Goal: Find specific page/section: Find specific page/section

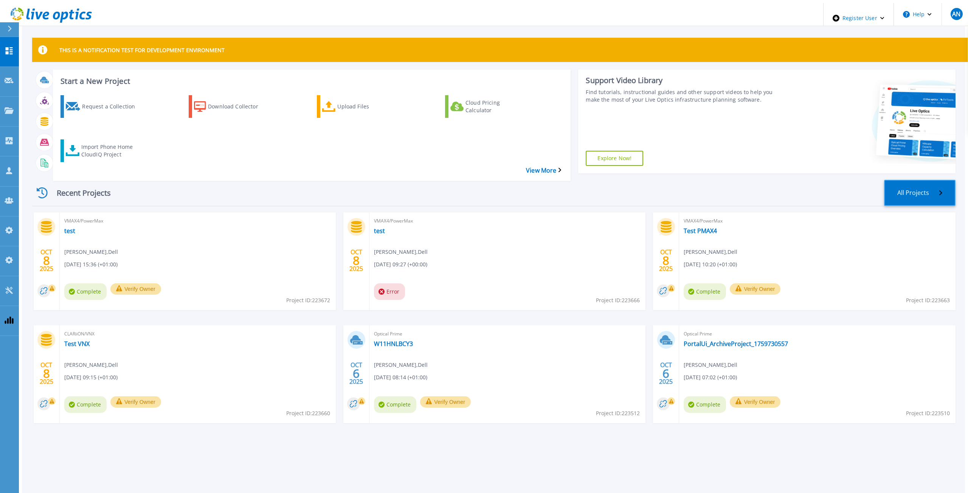
click at [917, 180] on link "All Projects" at bounding box center [919, 193] width 71 height 26
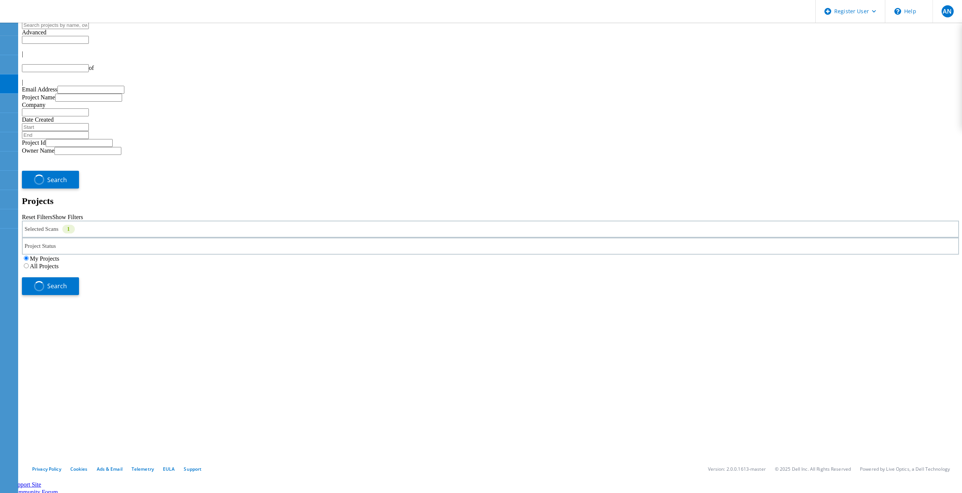
click at [116, 221] on div "Selected Scans 1" at bounding box center [490, 229] width 937 height 17
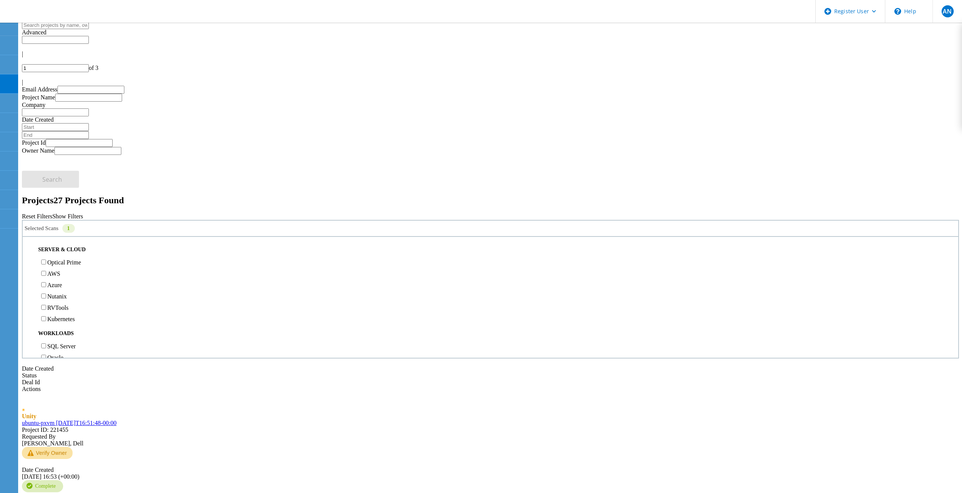
click at [60, 259] on label "Optical Prime" at bounding box center [64, 262] width 34 height 6
click at [46, 260] on input "Optical Prime" at bounding box center [43, 262] width 5 height 5
click at [183, 195] on h2 "Projects 27 Projects Found" at bounding box center [490, 200] width 937 height 10
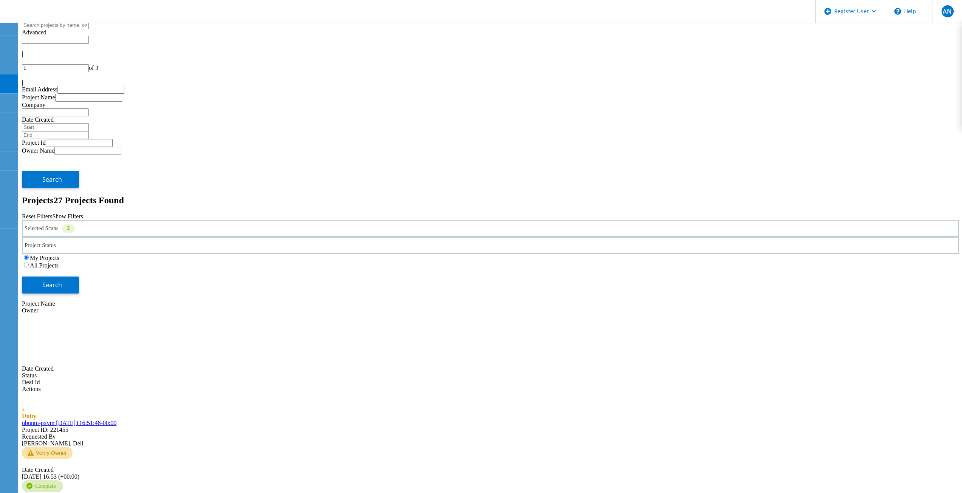
click at [214, 220] on div "Selected Scans 2" at bounding box center [490, 228] width 937 height 17
click at [61, 242] on label "Unity" at bounding box center [54, 245] width 14 height 6
click at [46, 242] on input "Unity" at bounding box center [43, 244] width 5 height 5
click at [886, 269] on div "Search" at bounding box center [490, 281] width 937 height 25
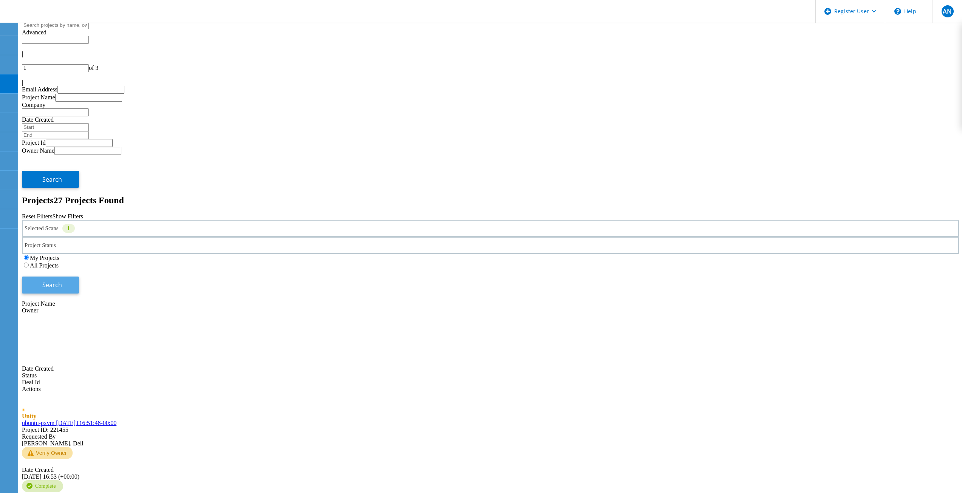
click at [79, 277] on button "Search" at bounding box center [50, 285] width 57 height 17
click at [61, 420] on link "W11HNLBCY3" at bounding box center [41, 423] width 39 height 6
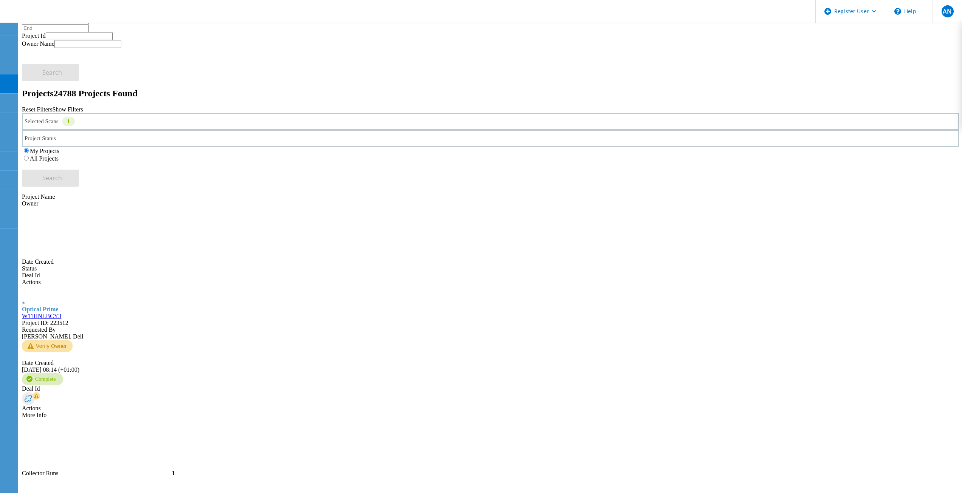
scroll to position [178, 0]
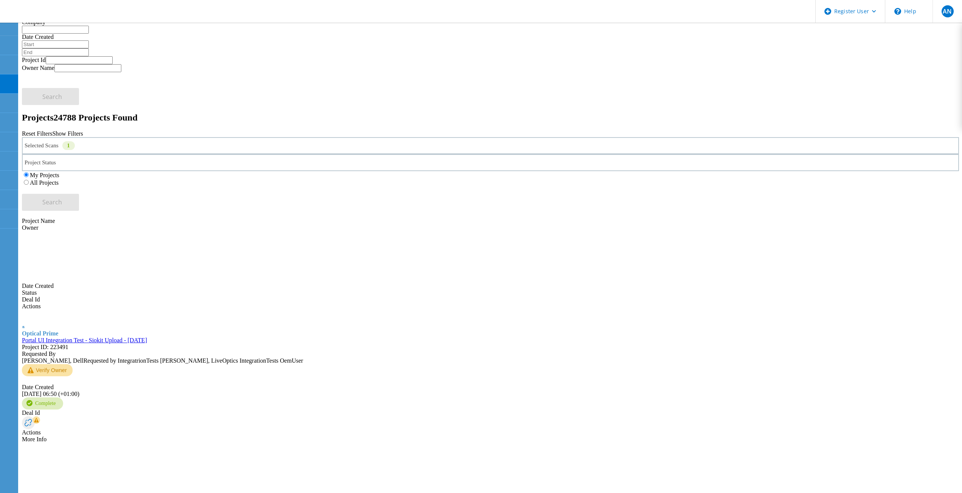
scroll to position [216, 0]
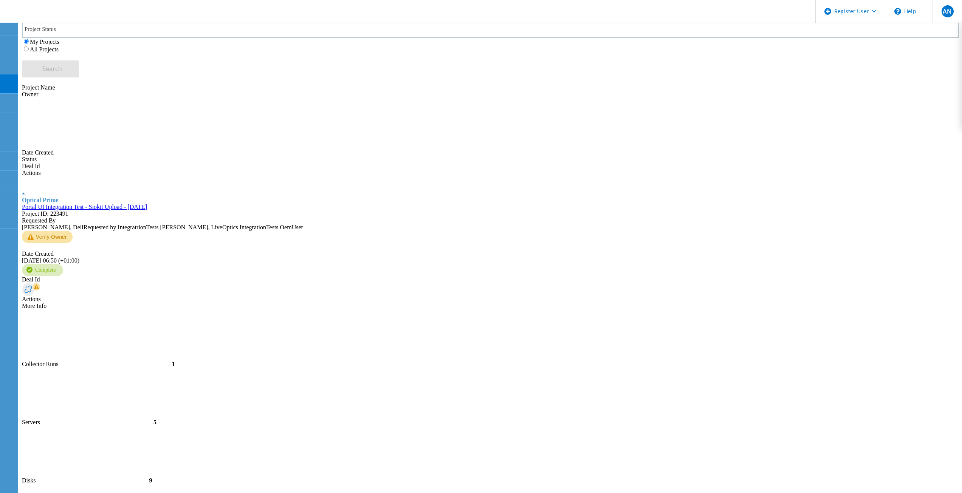
type input "3"
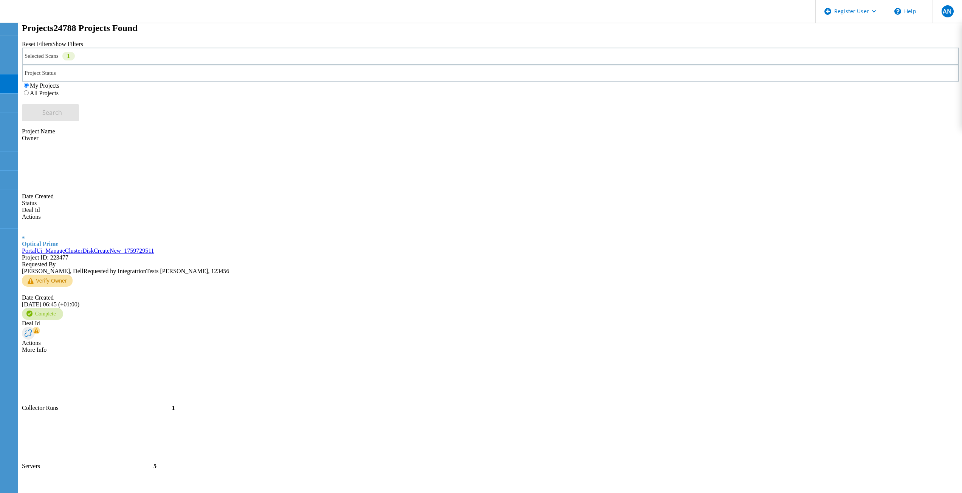
scroll to position [194, 0]
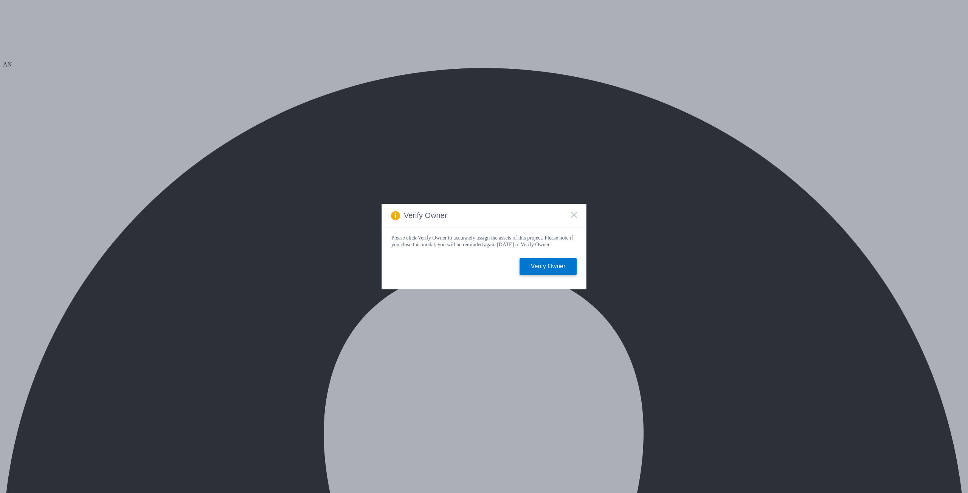
click at [572, 212] on icon at bounding box center [574, 215] width 6 height 6
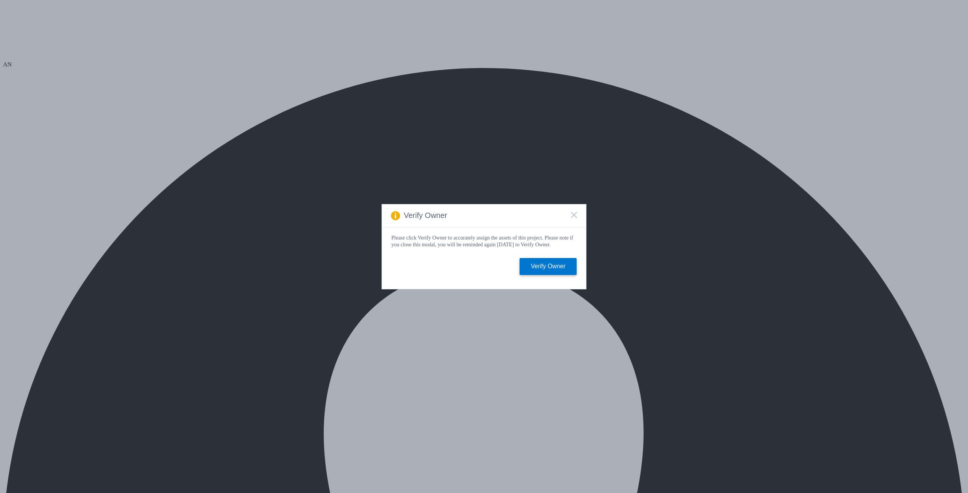
select select "USD"
